Goal: Task Accomplishment & Management: Use online tool/utility

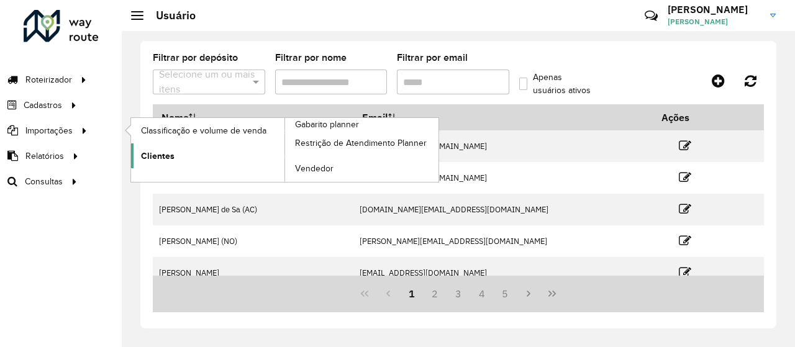
click at [144, 151] on span "Clientes" at bounding box center [158, 156] width 34 height 13
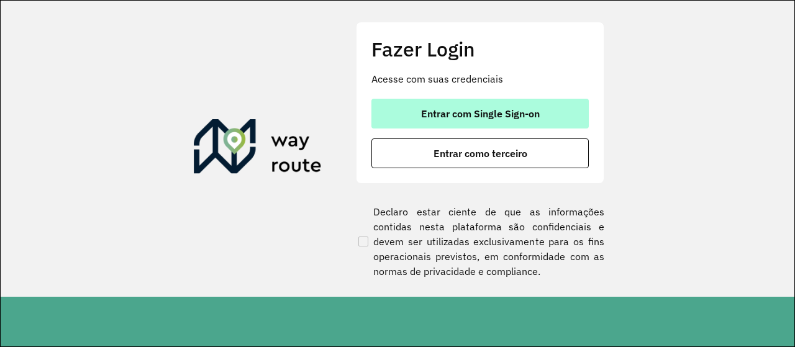
click at [410, 119] on button "Entrar com Single Sign-on" at bounding box center [479, 114] width 217 height 30
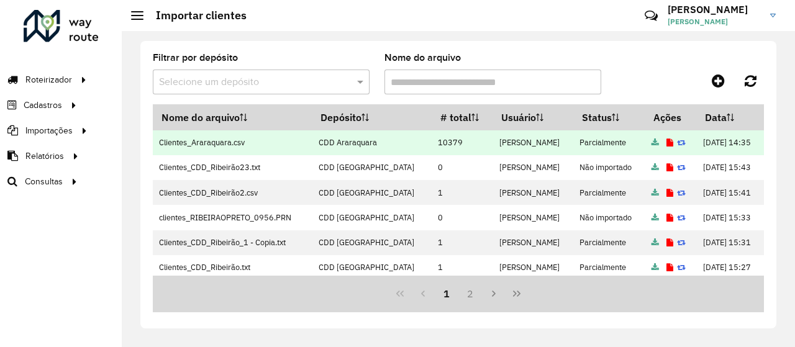
click at [666, 147] on icon at bounding box center [669, 143] width 7 height 8
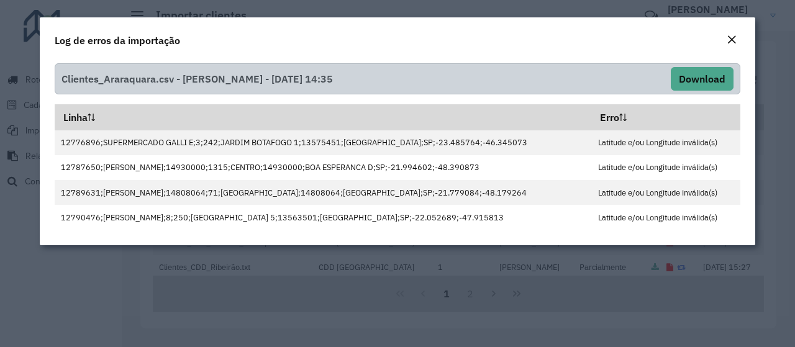
click at [728, 35] on em "Close" at bounding box center [732, 40] width 10 height 10
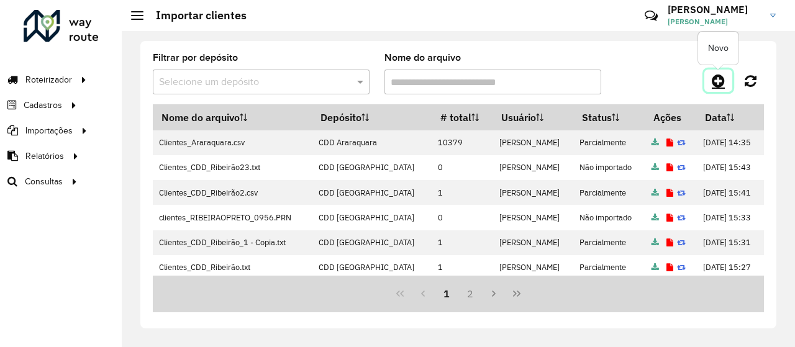
click at [710, 82] on link at bounding box center [718, 81] width 28 height 22
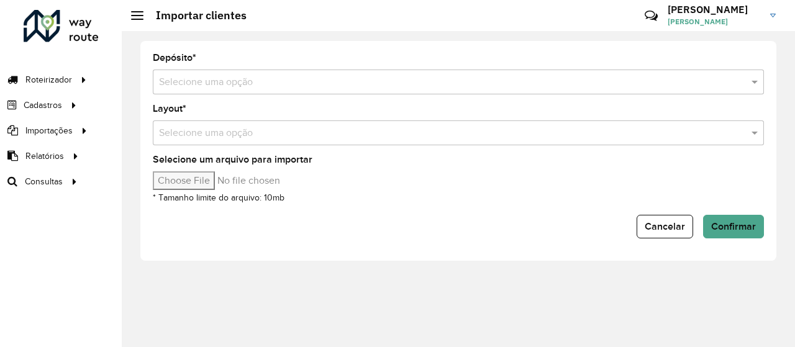
click at [394, 90] on div "Selecione uma opção" at bounding box center [458, 82] width 611 height 25
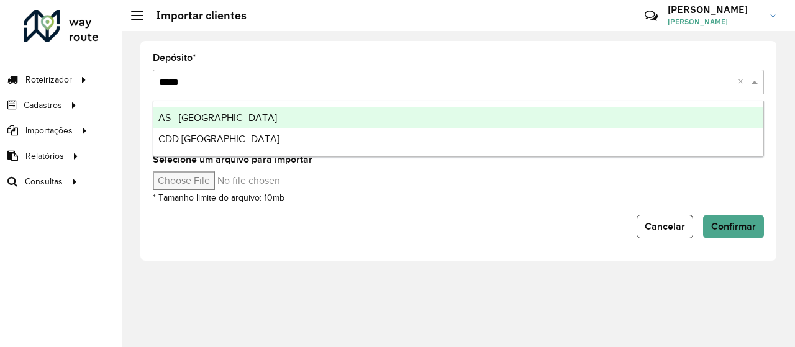
type input "******"
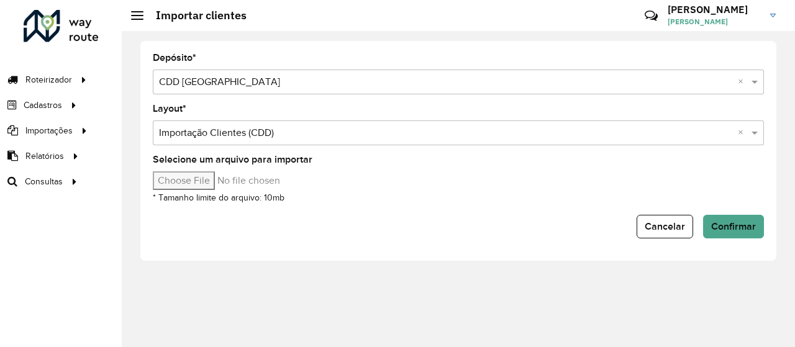
click at [211, 177] on input "Selecione um arquivo para importar" at bounding box center [258, 180] width 211 height 19
type input "**********"
click at [735, 224] on span "Confirmar" at bounding box center [733, 226] width 45 height 11
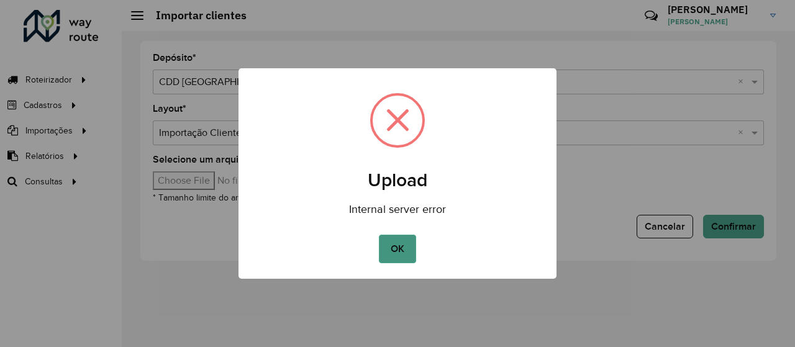
click at [411, 258] on button "OK" at bounding box center [397, 249] width 37 height 29
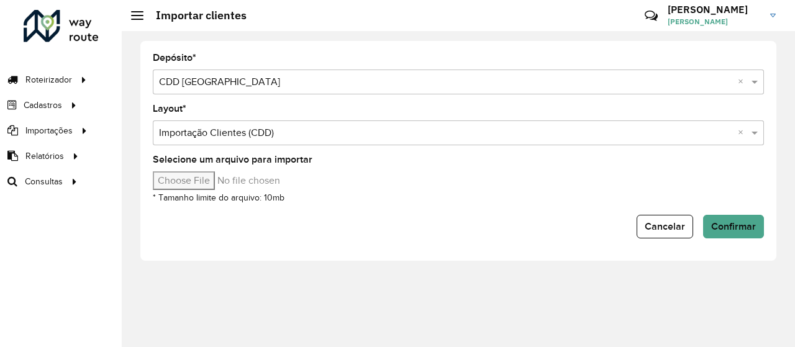
click at [364, 124] on div "Selecione uma opção × Importação Clientes (CDD) ×" at bounding box center [458, 132] width 611 height 25
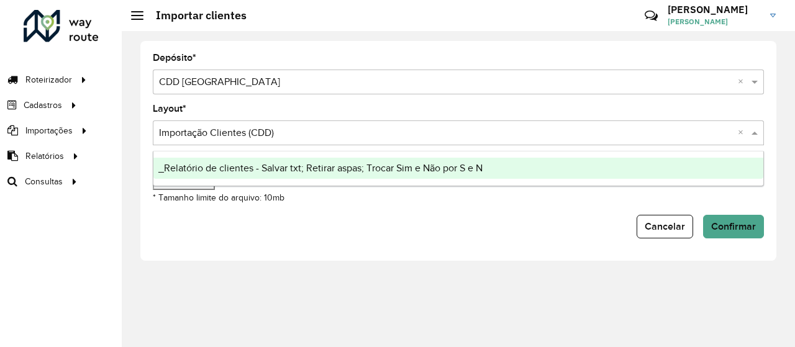
click at [347, 195] on div "Selecione um arquivo para importar * Tamanho limite do arquivo: 10mb" at bounding box center [458, 180] width 611 height 50
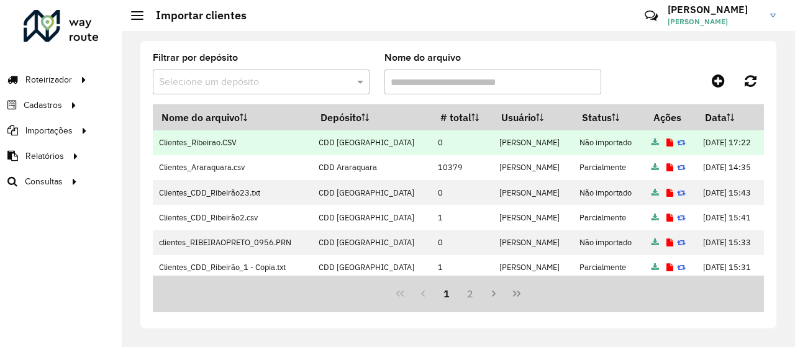
click at [666, 147] on icon at bounding box center [669, 143] width 7 height 8
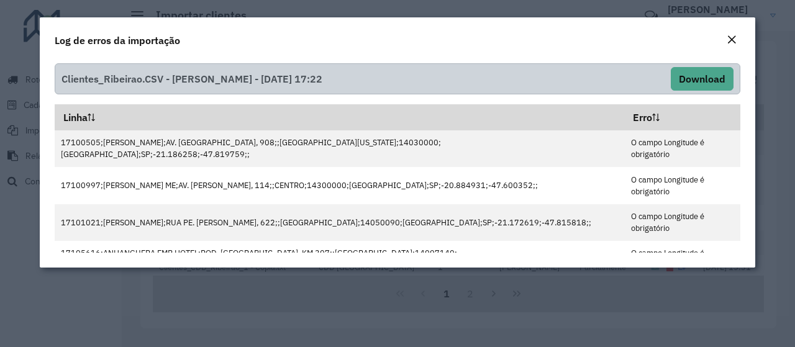
scroll to position [207, 0]
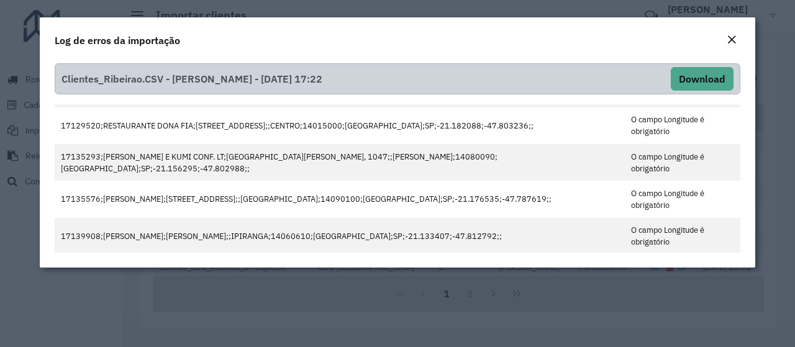
click at [732, 46] on div "Close" at bounding box center [732, 40] width 10 height 15
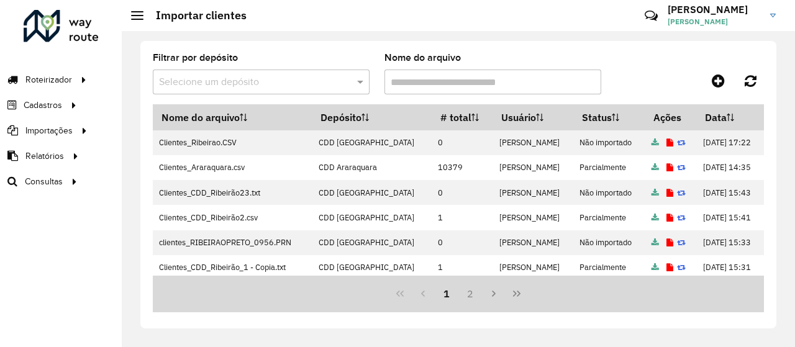
click at [648, 66] on div "Filtrar por depósito Selecione um depósito Nome do arquivo" at bounding box center [458, 78] width 611 height 51
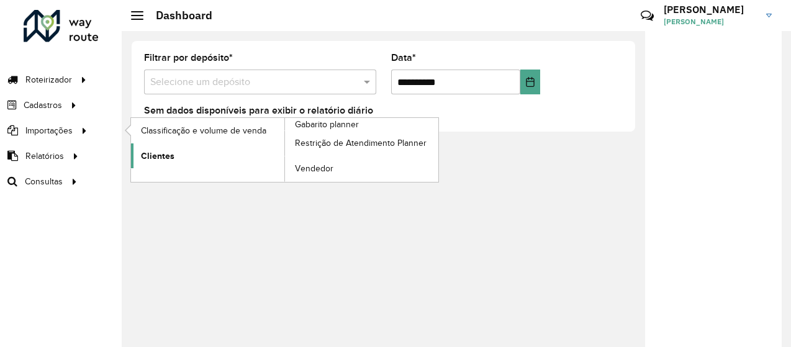
click at [196, 145] on link "Clientes" at bounding box center [207, 155] width 153 height 25
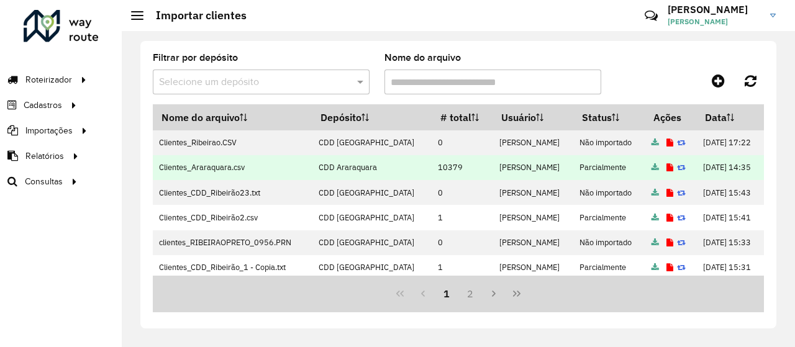
click at [666, 172] on icon at bounding box center [669, 168] width 7 height 8
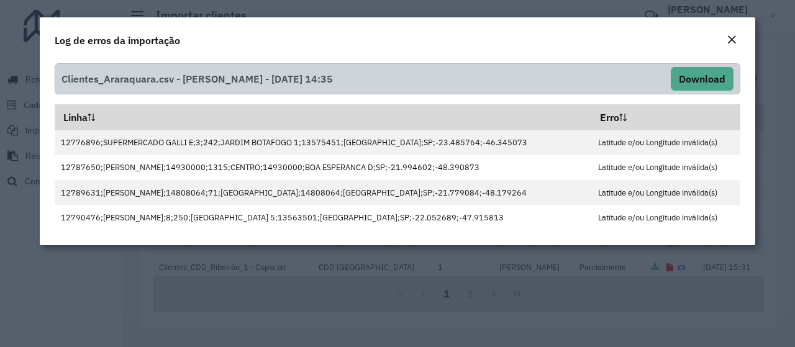
click at [733, 42] on em "Close" at bounding box center [732, 40] width 10 height 10
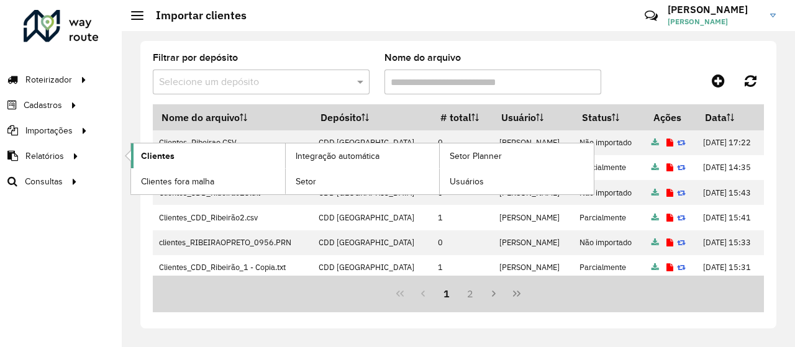
click at [147, 157] on span "Clientes" at bounding box center [158, 156] width 34 height 13
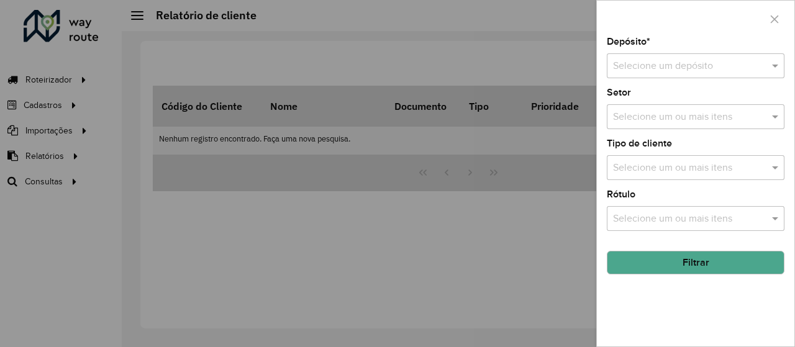
click at [652, 65] on input "text" at bounding box center [683, 66] width 140 height 15
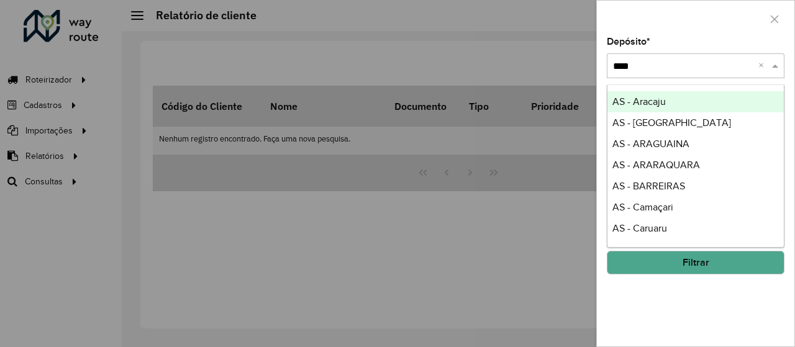
type input "*****"
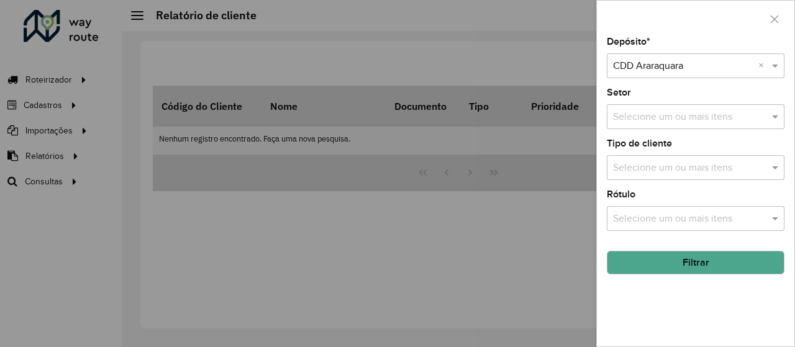
click at [657, 253] on button "Filtrar" at bounding box center [696, 263] width 178 height 24
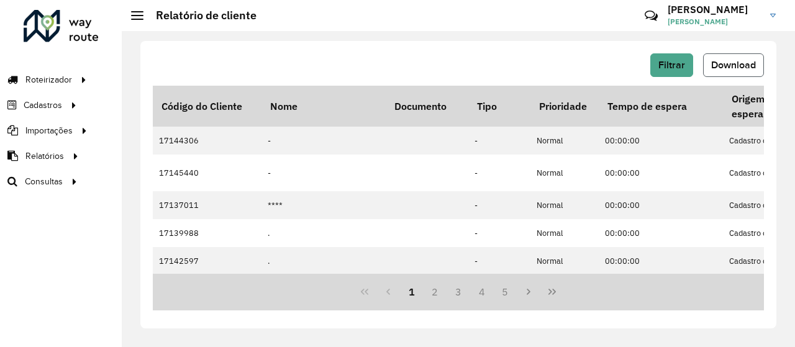
click at [737, 65] on span "Download" at bounding box center [733, 65] width 45 height 11
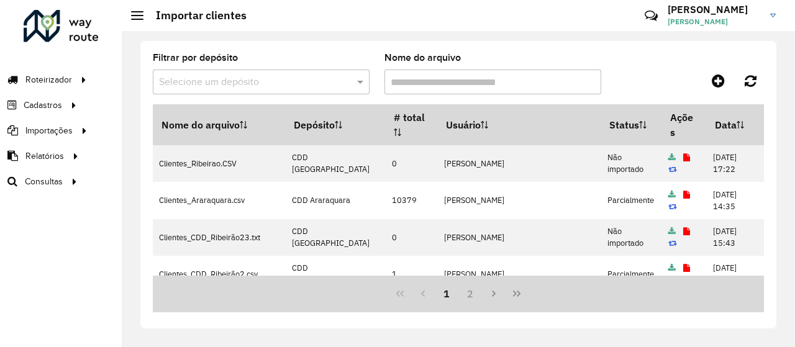
click at [673, 66] on div "Filtrar por depósito Selecione um depósito Nome do arquivo" at bounding box center [458, 78] width 611 height 51
click at [633, 81] on div at bounding box center [687, 81] width 153 height 22
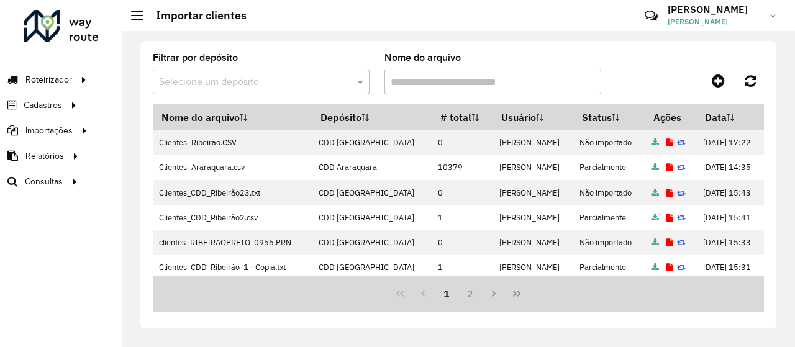
click at [612, 45] on div "Filtrar por depósito Selecione um depósito Nome do arquivo Nome do arquivo Depó…" at bounding box center [458, 185] width 636 height 288
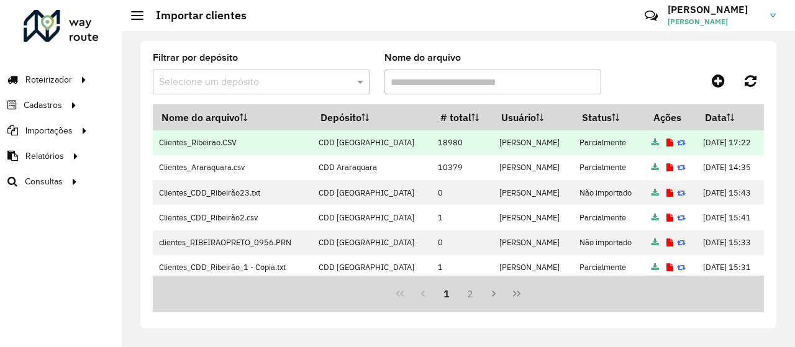
click at [666, 147] on icon at bounding box center [669, 143] width 7 height 8
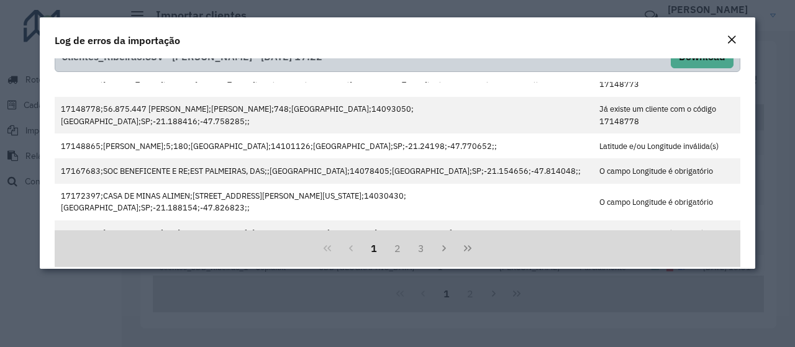
scroll to position [34, 0]
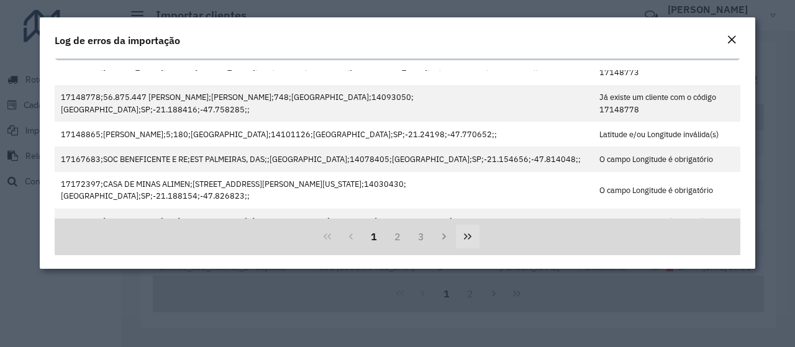
click at [461, 229] on button "Last Page" at bounding box center [468, 237] width 24 height 24
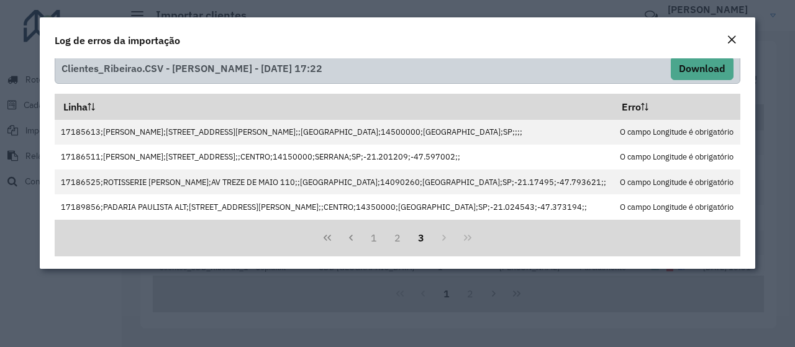
click at [734, 40] on em "Close" at bounding box center [732, 40] width 10 height 10
